Goal: Use online tool/utility: Utilize a website feature to perform a specific function

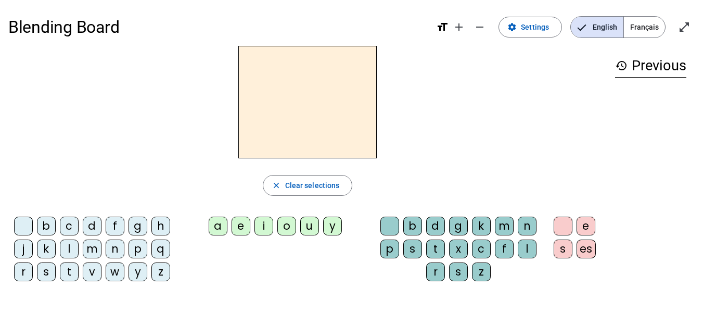
click at [238, 229] on div "e" at bounding box center [241, 225] width 19 height 19
click at [222, 227] on div "a" at bounding box center [218, 225] width 19 height 19
click at [239, 226] on div "e" at bounding box center [241, 225] width 19 height 19
click at [47, 226] on div "b" at bounding box center [46, 225] width 19 height 19
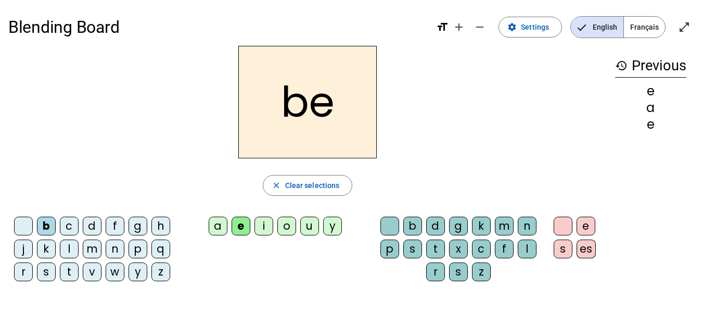
click at [92, 229] on div "d" at bounding box center [92, 225] width 19 height 19
click at [110, 230] on div "f" at bounding box center [115, 225] width 19 height 19
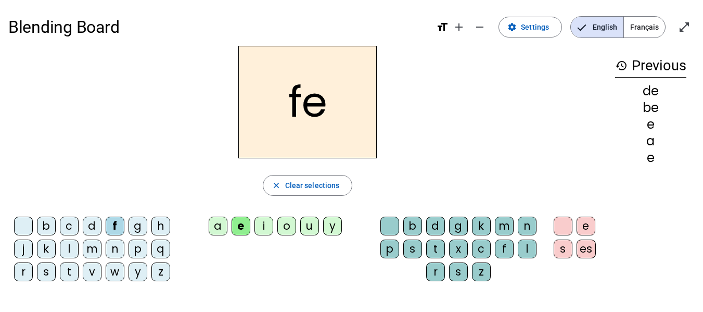
click at [137, 228] on div "g" at bounding box center [138, 225] width 19 height 19
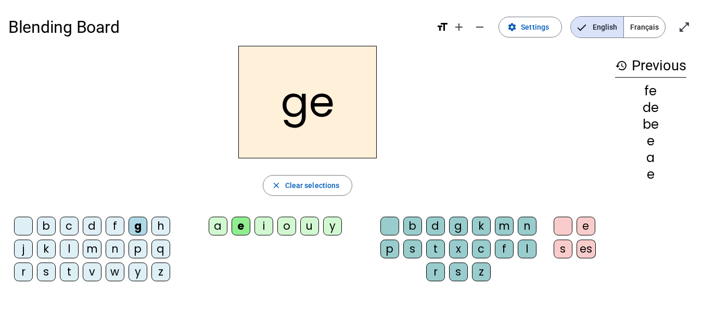
click at [161, 226] on div "h" at bounding box center [160, 225] width 19 height 19
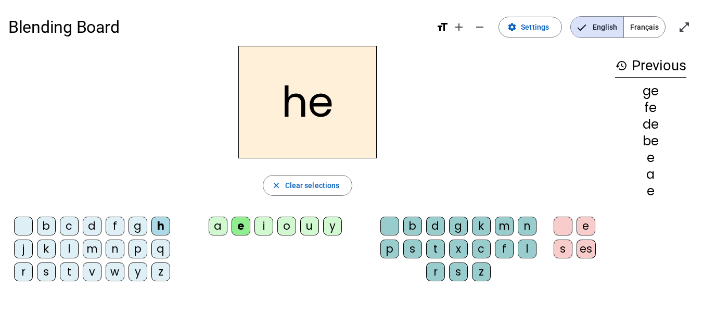
click at [27, 248] on div "j" at bounding box center [23, 248] width 19 height 19
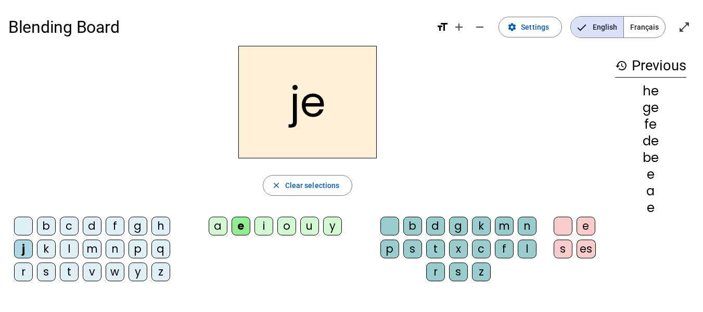
click at [50, 245] on div "k" at bounding box center [46, 248] width 19 height 19
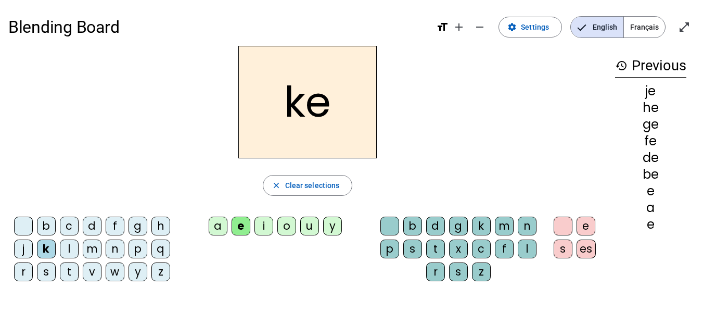
click at [71, 249] on div "l" at bounding box center [69, 248] width 19 height 19
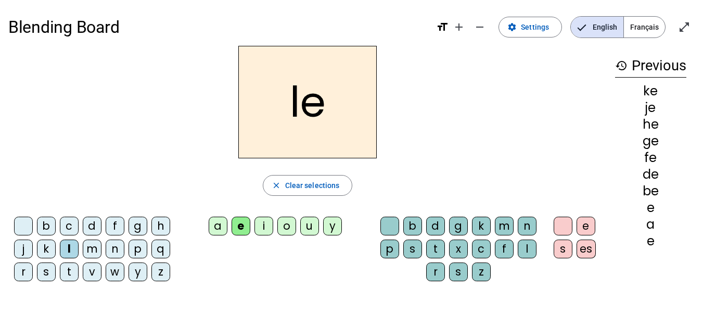
click at [87, 249] on div "m" at bounding box center [92, 248] width 19 height 19
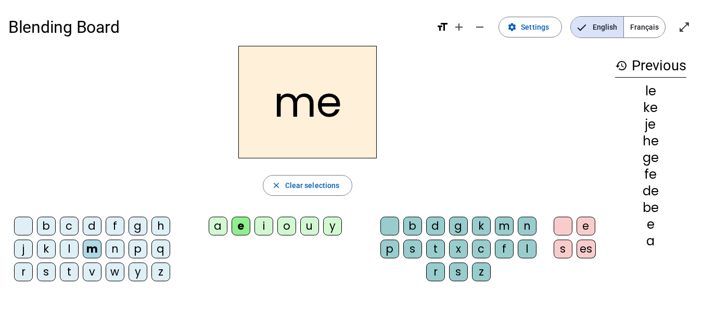
click at [112, 249] on div "n" at bounding box center [115, 248] width 19 height 19
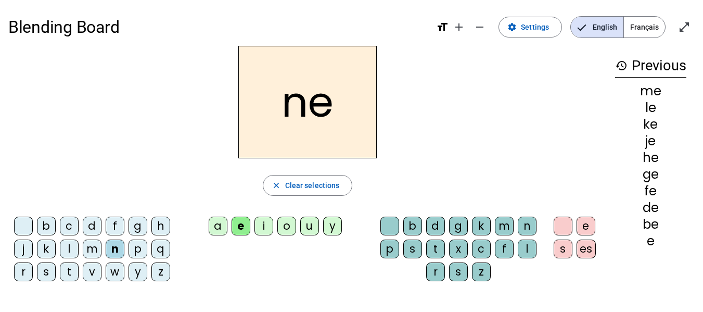
click at [139, 254] on div "p" at bounding box center [138, 248] width 19 height 19
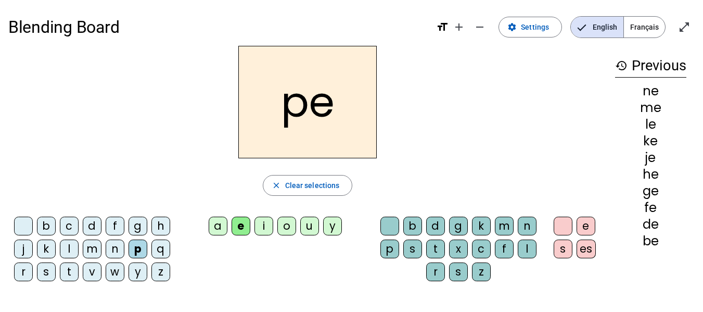
click at [163, 253] on div "q" at bounding box center [160, 248] width 19 height 19
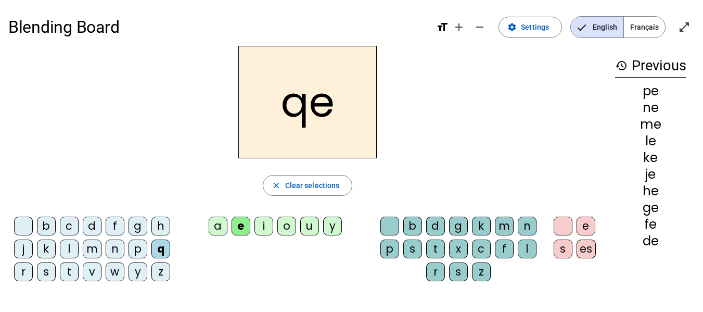
click at [22, 272] on div "r" at bounding box center [23, 271] width 19 height 19
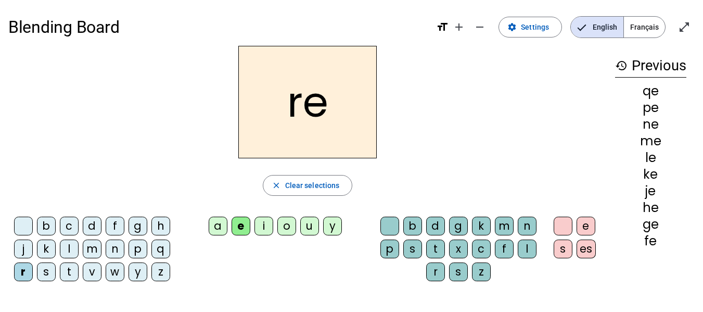
click at [48, 265] on div "s" at bounding box center [46, 271] width 19 height 19
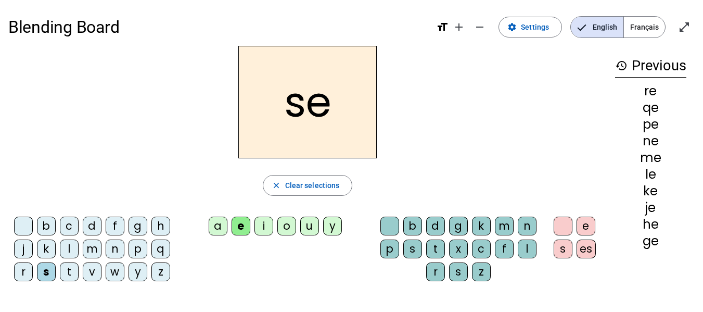
click at [73, 268] on div "t" at bounding box center [69, 271] width 19 height 19
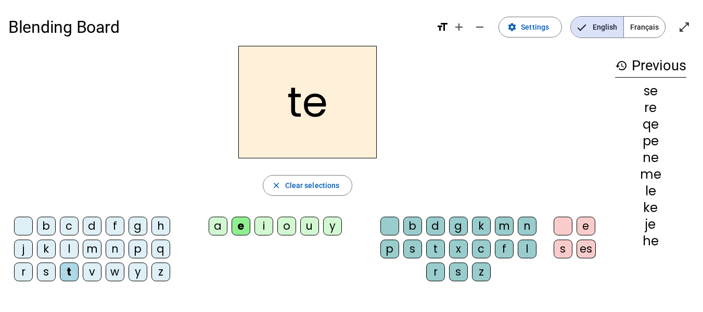
click at [86, 272] on div "v" at bounding box center [92, 271] width 19 height 19
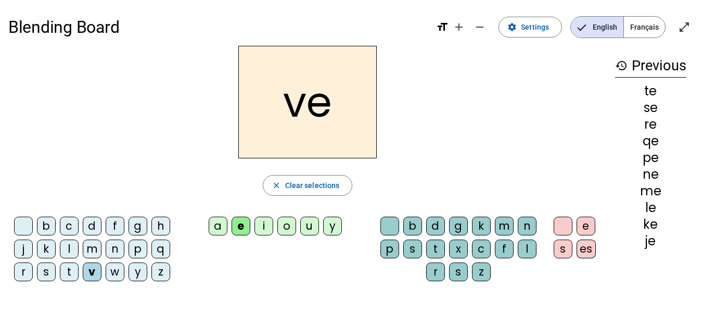
click at [108, 272] on div "w" at bounding box center [115, 271] width 19 height 19
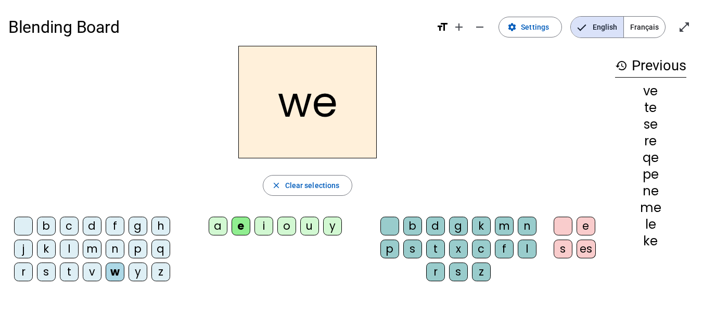
click at [134, 274] on div "y" at bounding box center [138, 271] width 19 height 19
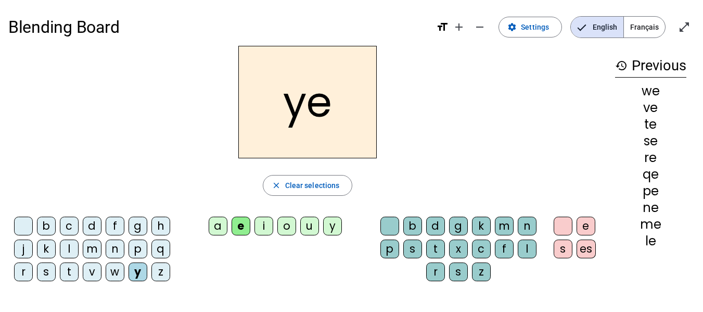
click at [158, 277] on div "z" at bounding box center [160, 271] width 19 height 19
